Goal: Task Accomplishment & Management: Complete application form

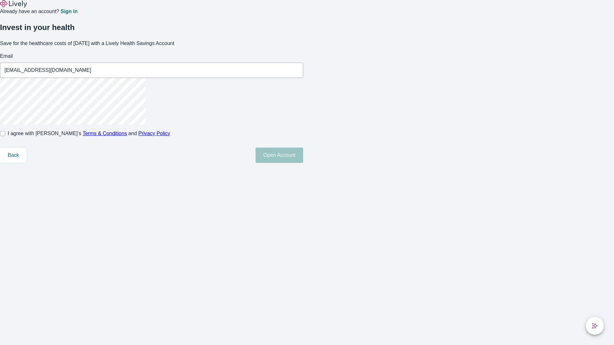
click at [5, 136] on input "I agree with Lively’s Terms & Conditions and Privacy Policy" at bounding box center [2, 133] width 5 height 5
checkbox input "true"
click at [303, 163] on button "Open Account" at bounding box center [280, 155] width 48 height 15
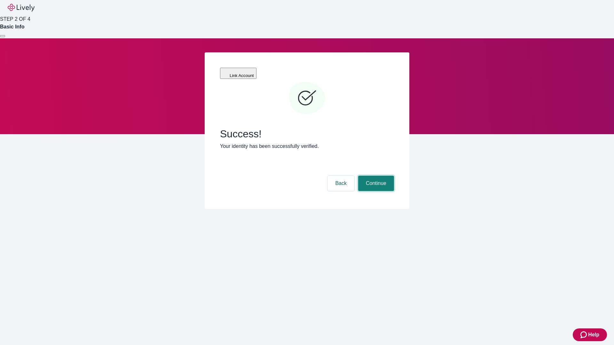
click at [375, 176] on button "Continue" at bounding box center [376, 183] width 36 height 15
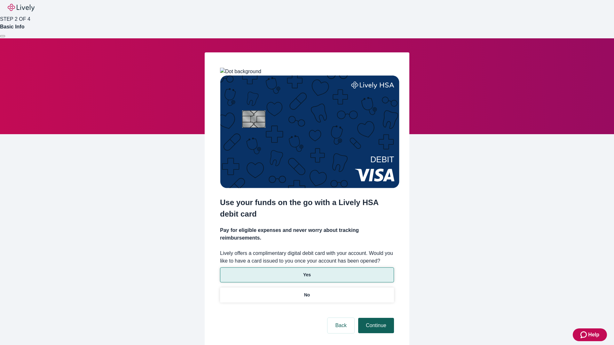
click at [307, 292] on p "No" at bounding box center [307, 295] width 6 height 7
click at [375, 318] on button "Continue" at bounding box center [376, 325] width 36 height 15
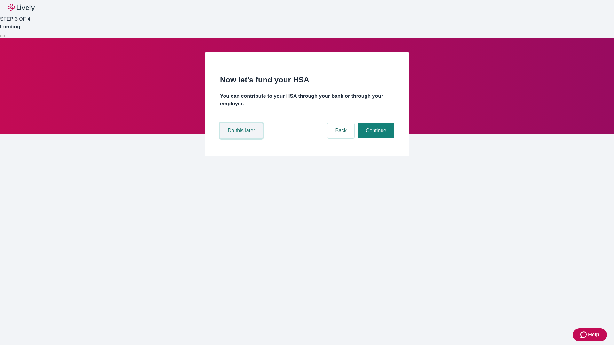
click at [242, 139] on button "Do this later" at bounding box center [241, 130] width 43 height 15
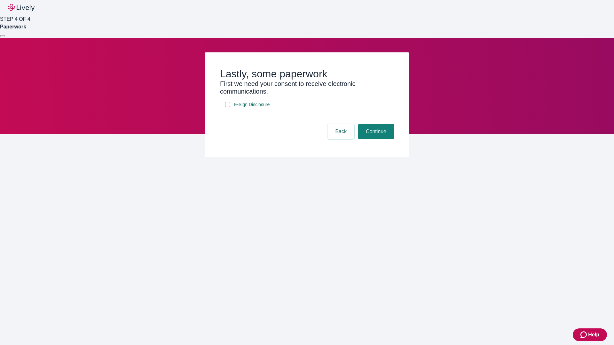
click at [228, 107] on input "E-Sign Disclosure" at bounding box center [227, 104] width 5 height 5
checkbox input "true"
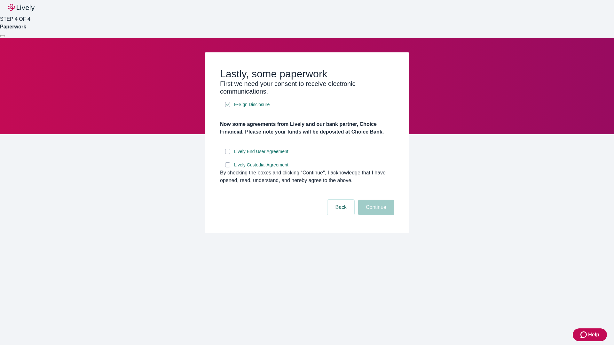
click at [228, 154] on input "Lively End User Agreement" at bounding box center [227, 151] width 5 height 5
checkbox input "true"
click at [228, 168] on input "Lively Custodial Agreement" at bounding box center [227, 165] width 5 height 5
checkbox input "true"
click at [375, 215] on button "Continue" at bounding box center [376, 207] width 36 height 15
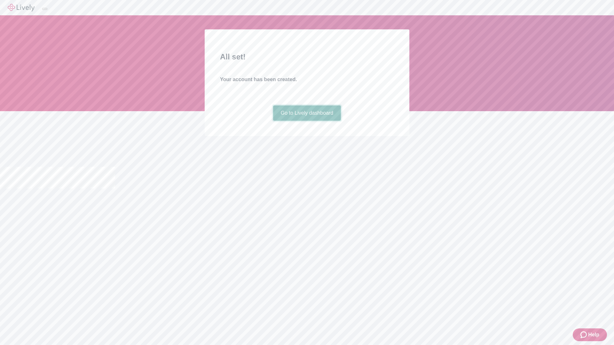
click at [307, 121] on link "Go to Lively dashboard" at bounding box center [307, 113] width 68 height 15
